Goal: Navigation & Orientation: Find specific page/section

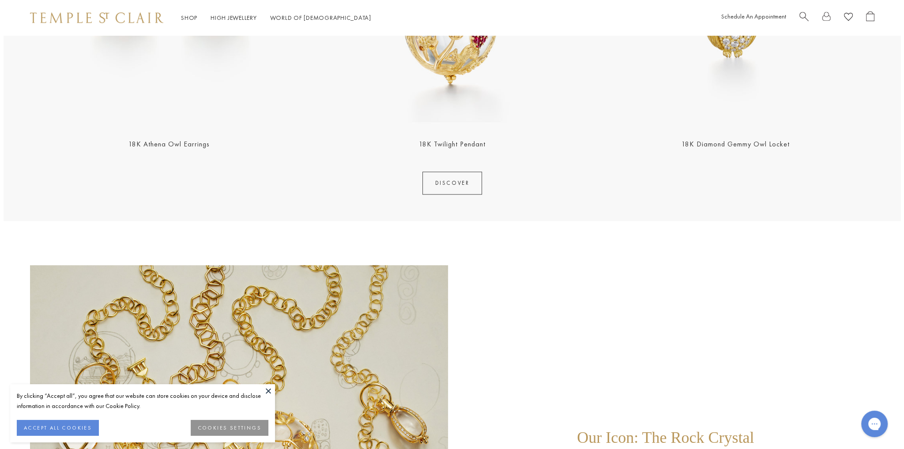
scroll to position [1326, 0]
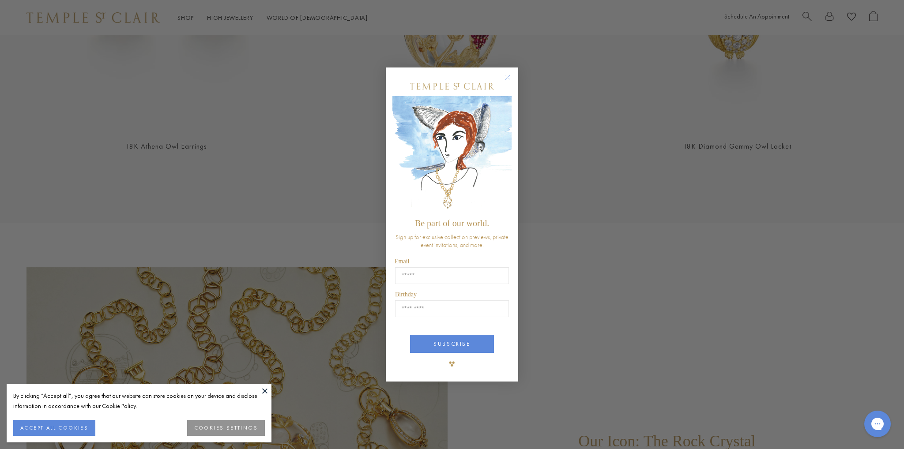
click at [509, 76] on circle "Close dialog" at bounding box center [508, 77] width 11 height 11
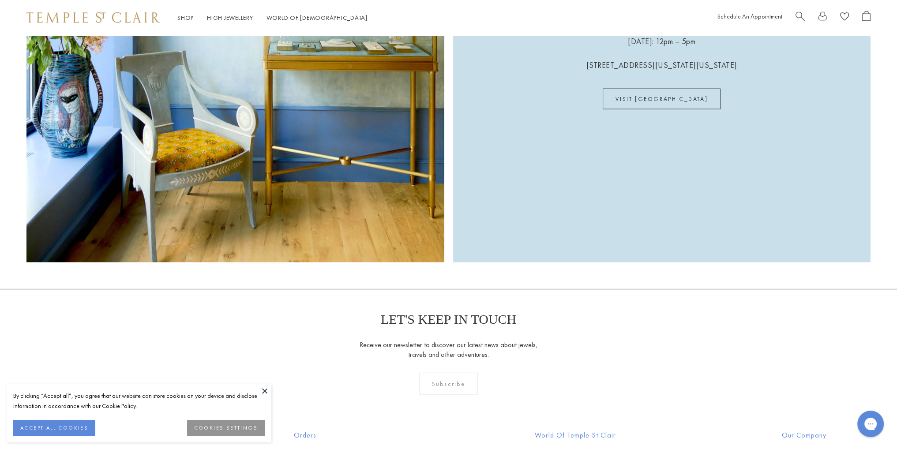
scroll to position [2680, 0]
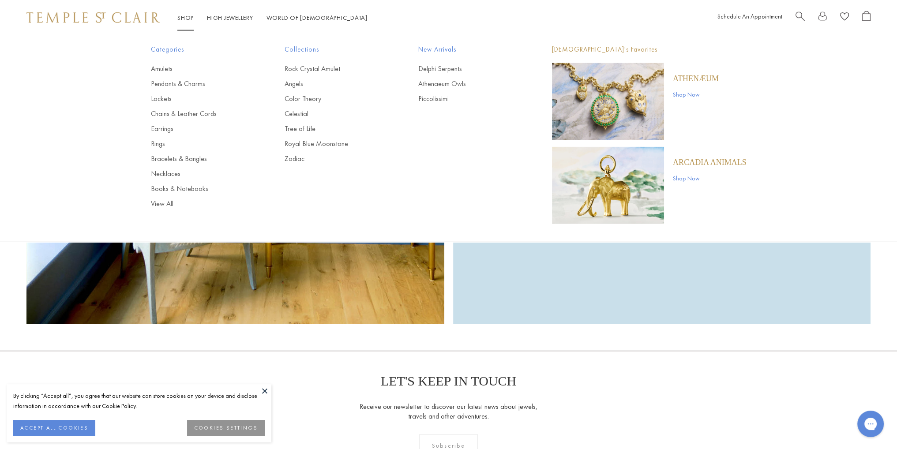
click at [184, 14] on link "Shop Shop" at bounding box center [185, 18] width 16 height 8
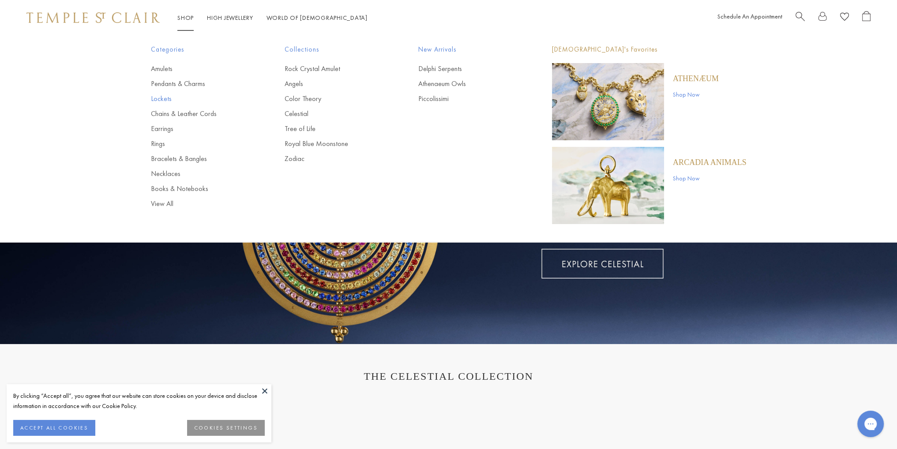
click at [161, 101] on link "Lockets" at bounding box center [200, 99] width 98 height 10
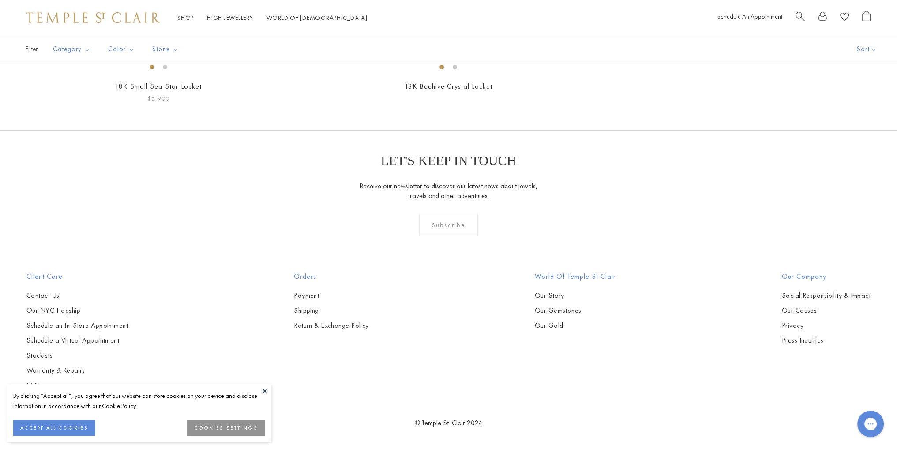
scroll to position [2074, 0]
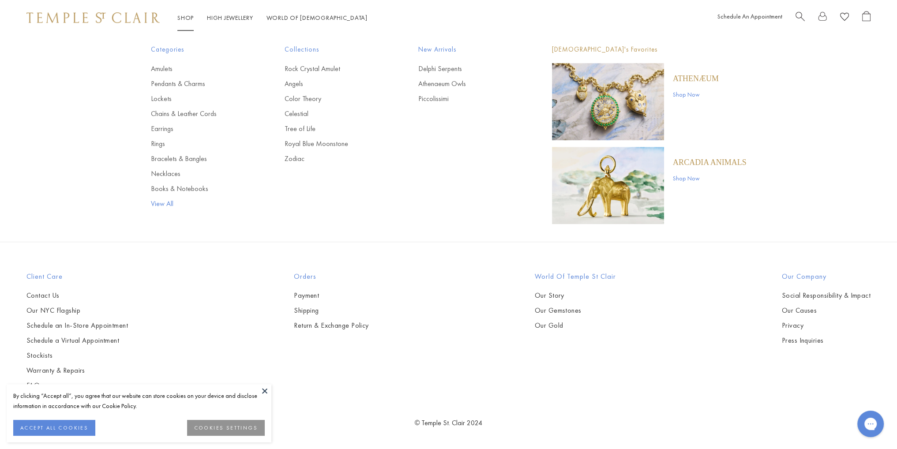
click at [165, 203] on link "View All" at bounding box center [200, 204] width 98 height 10
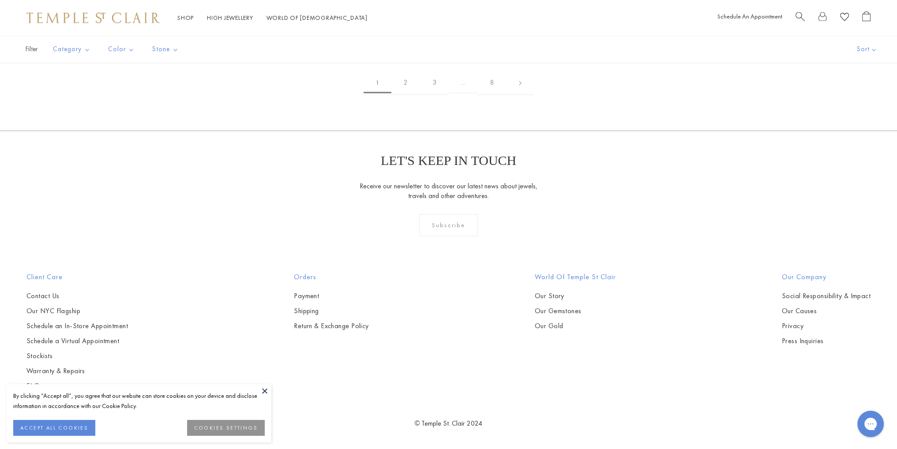
scroll to position [7986, 0]
